Goal: Transaction & Acquisition: Purchase product/service

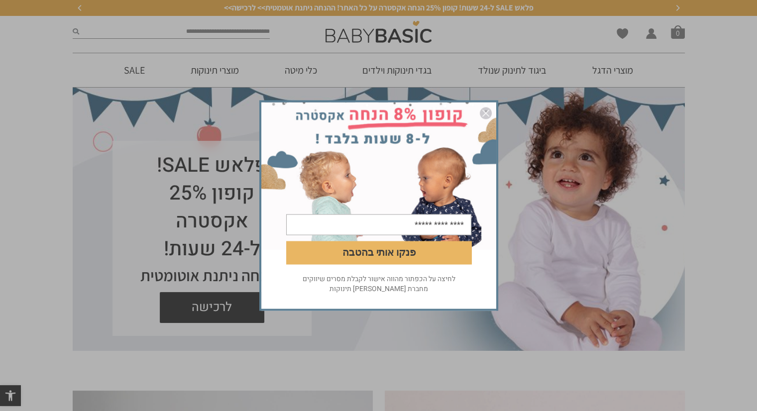
click at [485, 111] on img "סגור" at bounding box center [486, 113] width 12 height 12
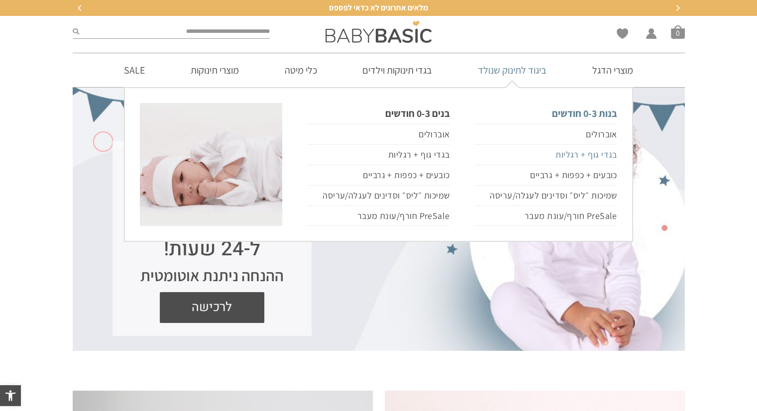
click at [571, 155] on link "בגדי גוף + רגליות" at bounding box center [546, 155] width 142 height 20
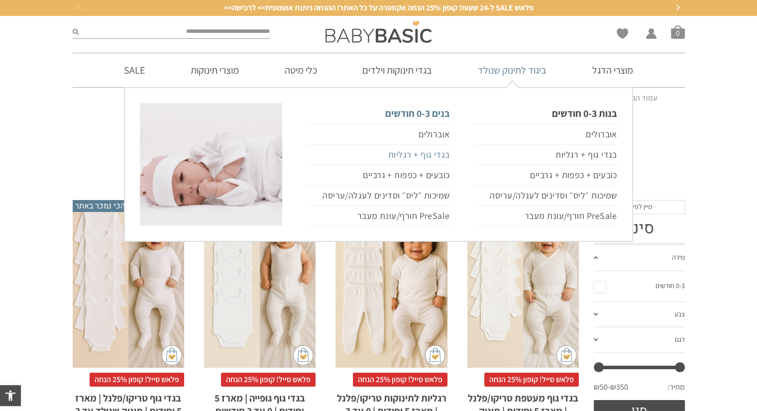
click at [427, 156] on link "בגדי גוף + רגליות" at bounding box center [378, 155] width 142 height 20
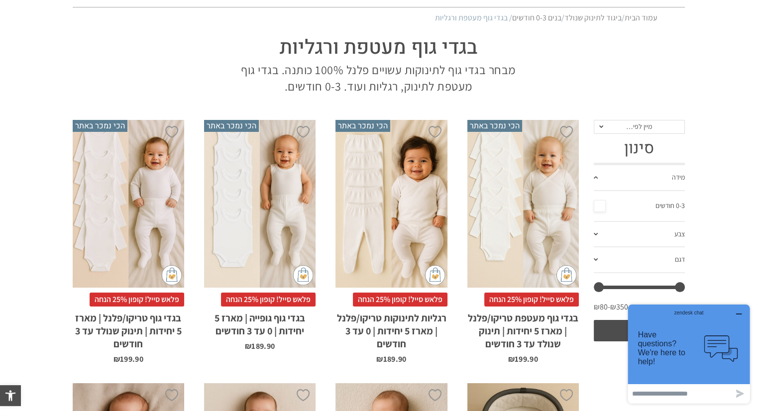
scroll to position [82, 0]
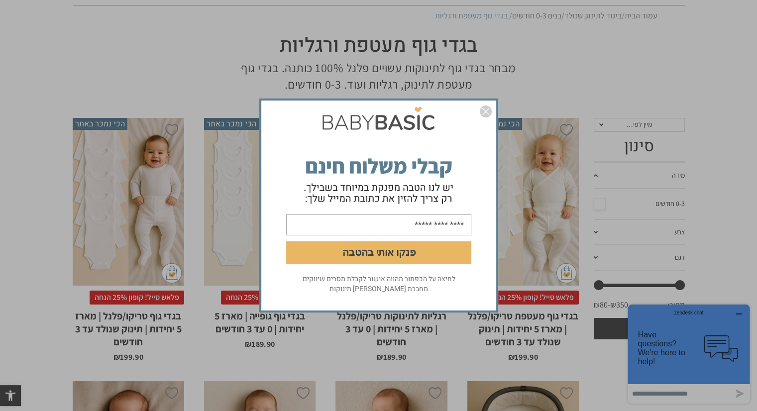
click at [483, 111] on img "סגור" at bounding box center [486, 112] width 12 height 12
